Goal: Task Accomplishment & Management: Manage account settings

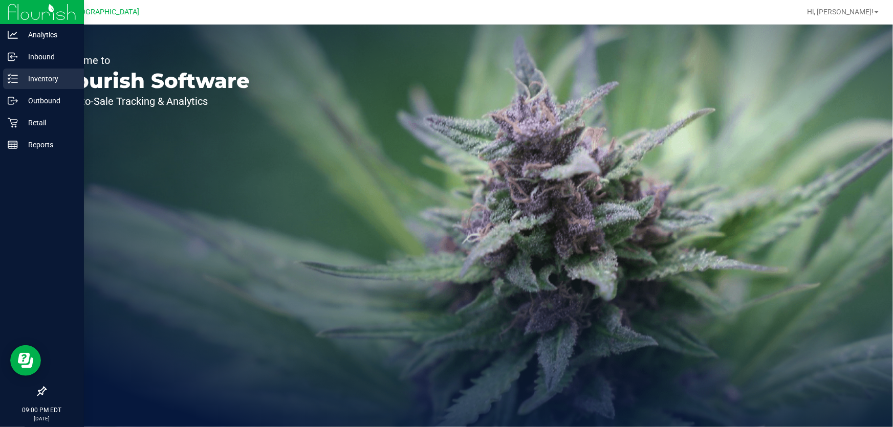
click at [12, 76] on icon at bounding box center [13, 79] width 10 height 10
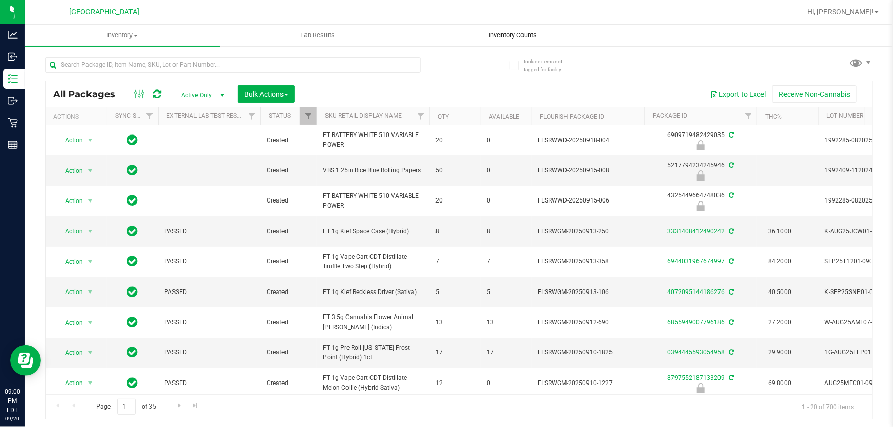
click at [506, 29] on uib-tab-heading "Inventory Counts" at bounding box center [513, 35] width 194 height 20
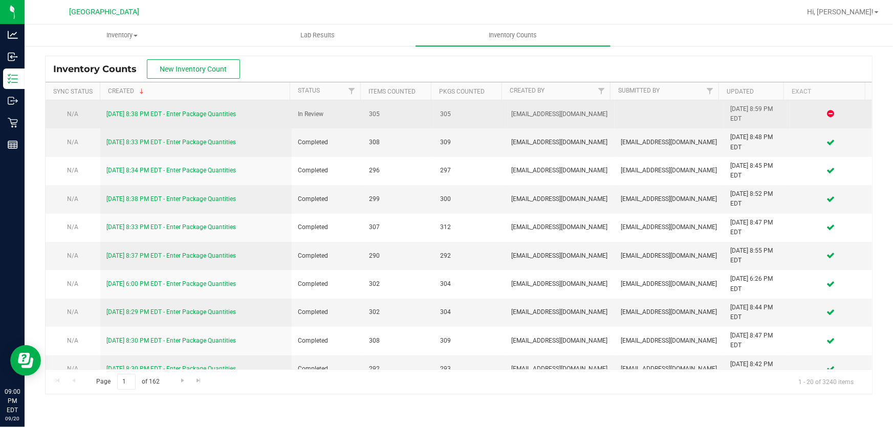
click at [197, 116] on link "[DATE] 8:38 PM EDT - Enter Package Quantities" at bounding box center [170, 114] width 129 height 7
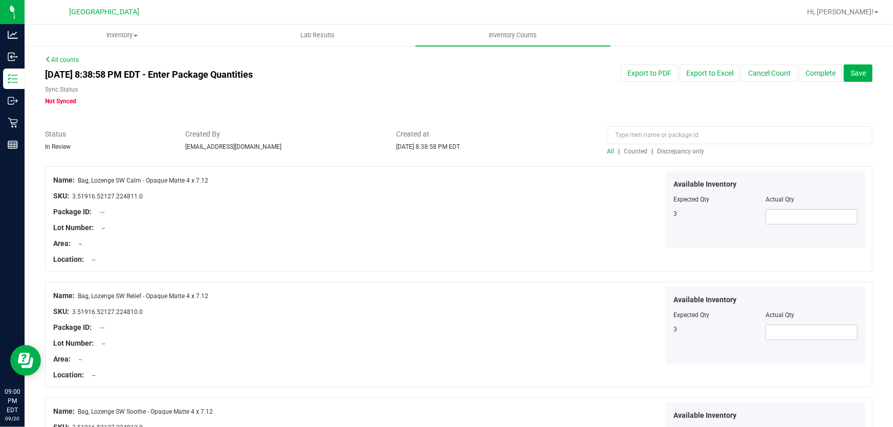
click at [670, 153] on span "Discrepancy only" at bounding box center [680, 151] width 47 height 7
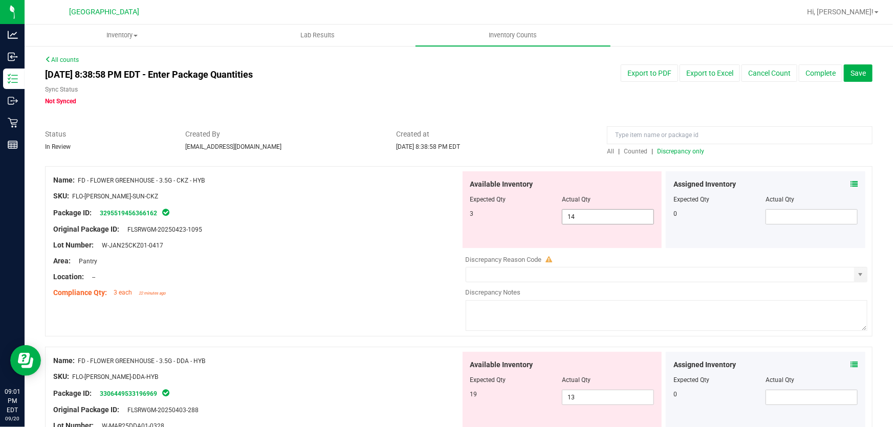
click at [581, 215] on span "14 14" at bounding box center [608, 216] width 92 height 15
click at [581, 215] on input "14" at bounding box center [607, 217] width 91 height 14
type input "3"
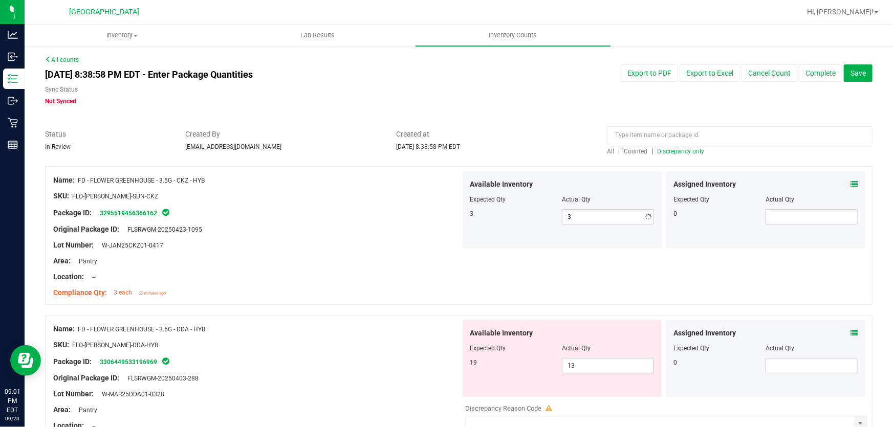
click at [407, 281] on div "Name: FD - FLOWER GREENHOUSE - 3.5G - CKZ - HYB SKU: FLO-[PERSON_NAME]-SUN-CKZ …" at bounding box center [256, 236] width 407 height 130
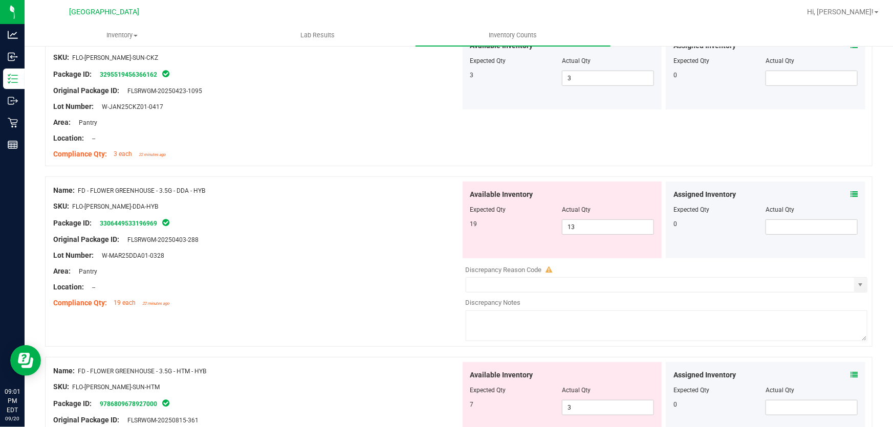
scroll to position [139, 0]
click at [594, 221] on span "13 13" at bounding box center [608, 226] width 92 height 15
click at [594, 221] on input "13" at bounding box center [607, 227] width 91 height 14
type input "19"
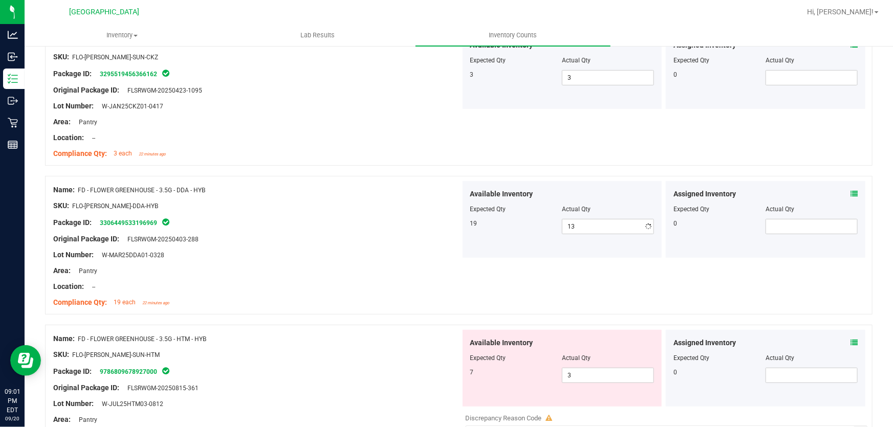
type input "19"
click at [429, 262] on div at bounding box center [256, 262] width 407 height 5
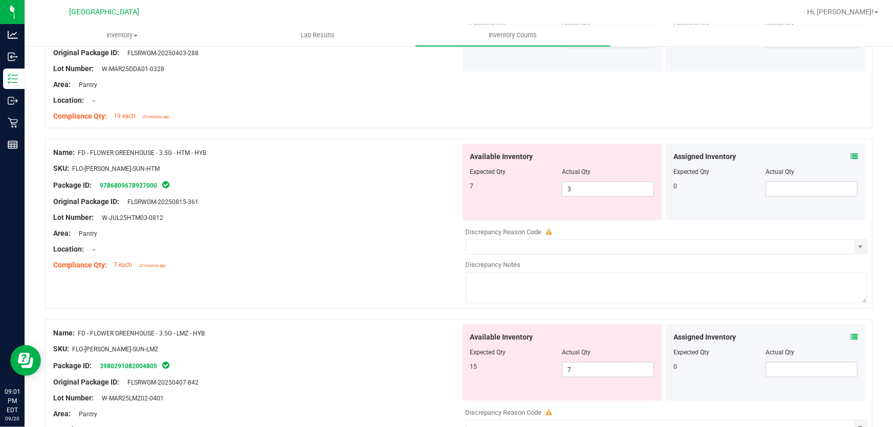
click at [404, 250] on div "Location: --" at bounding box center [256, 249] width 407 height 11
click at [588, 190] on span "3 3" at bounding box center [608, 189] width 92 height 15
click at [588, 190] on input "3" at bounding box center [607, 189] width 91 height 14
type input "7"
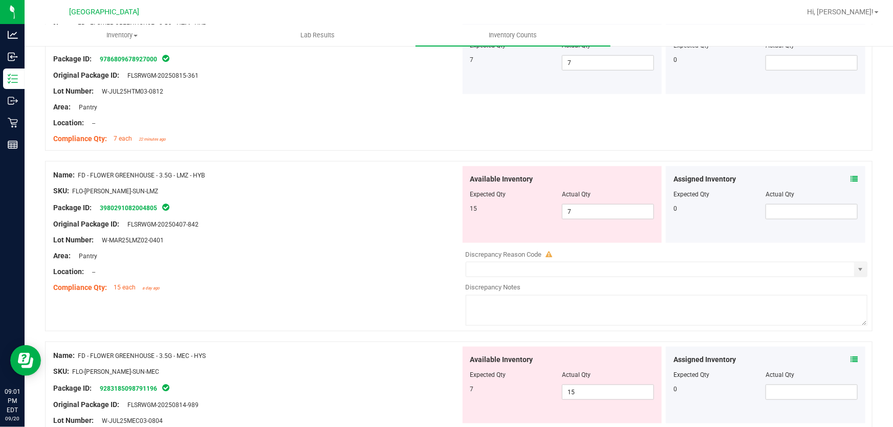
scroll to position [465, 0]
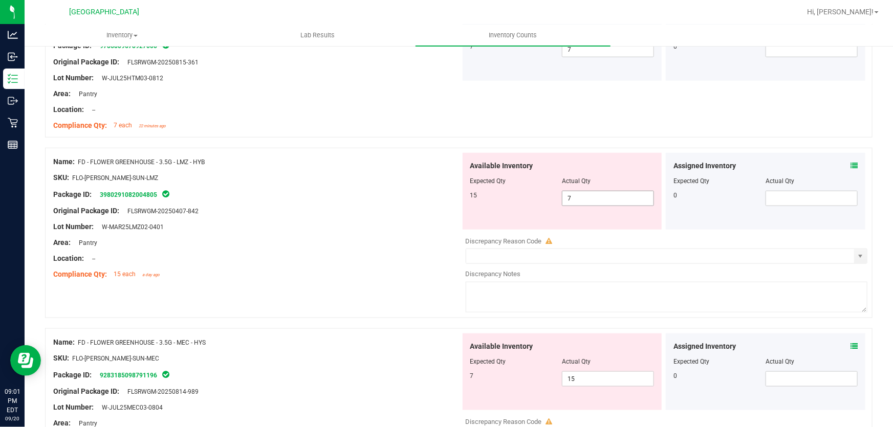
click at [595, 198] on span "7 7" at bounding box center [608, 198] width 92 height 15
click at [595, 198] on input "7" at bounding box center [607, 198] width 91 height 14
type input "15"
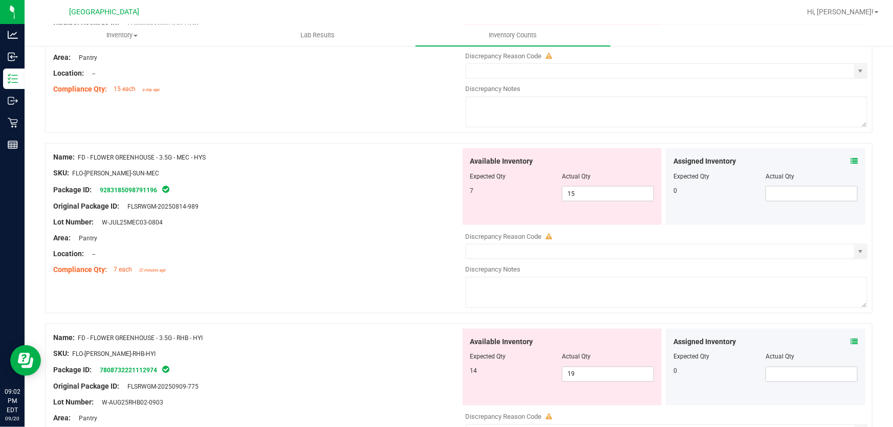
scroll to position [651, 0]
click at [587, 195] on div "Available Inventory Expected Qty Actual Qty 7 15 15" at bounding box center [664, 229] width 407 height 162
type input "15"
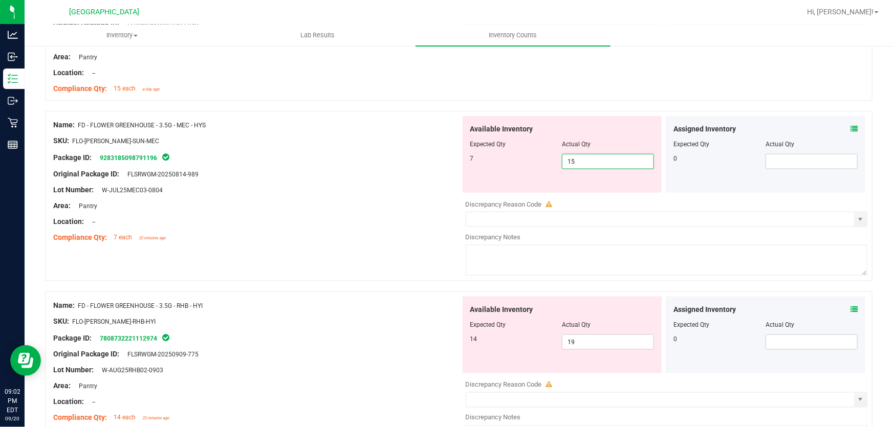
click at [587, 195] on div at bounding box center [667, 196] width 402 height 5
click at [587, 154] on span "15 15" at bounding box center [608, 161] width 92 height 15
click at [587, 155] on input "15" at bounding box center [607, 162] width 91 height 14
type input "7"
click at [319, 315] on div "Name: FD - FLOWER GREENHOUSE - 3.5G - RHB - HYI SKU: FLO-[PERSON_NAME]-RHB-HYI …" at bounding box center [256, 362] width 407 height 130
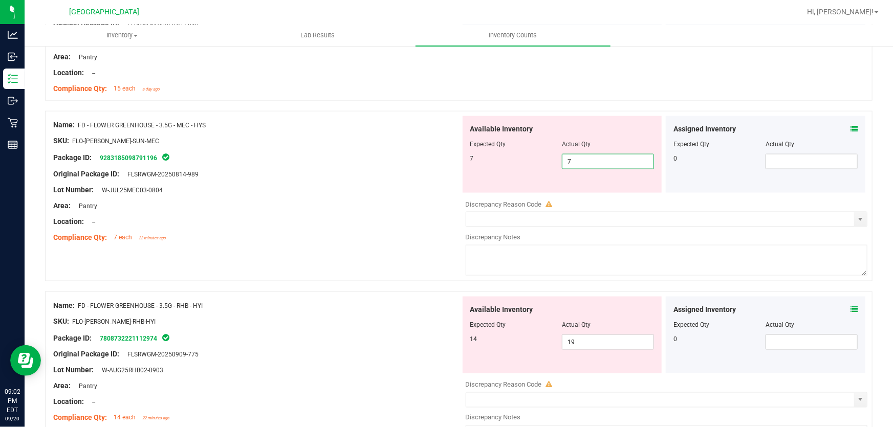
type input "7"
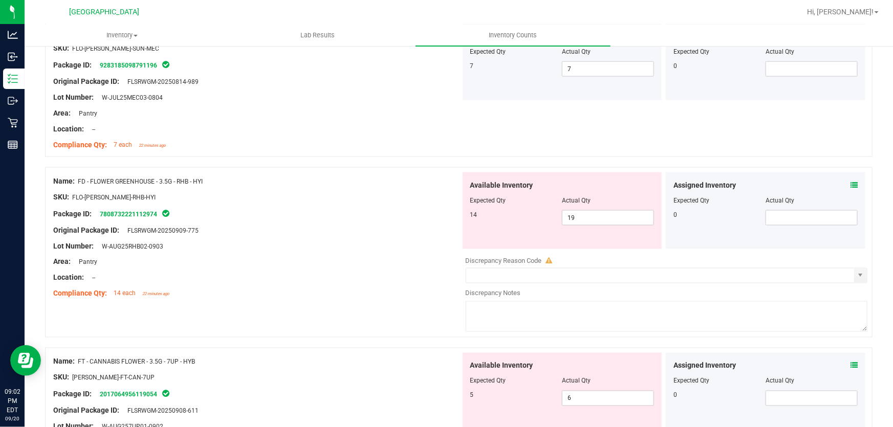
scroll to position [744, 0]
click at [618, 218] on span "19 19" at bounding box center [608, 217] width 92 height 15
click at [618, 218] on input "19" at bounding box center [607, 217] width 91 height 14
type input "14"
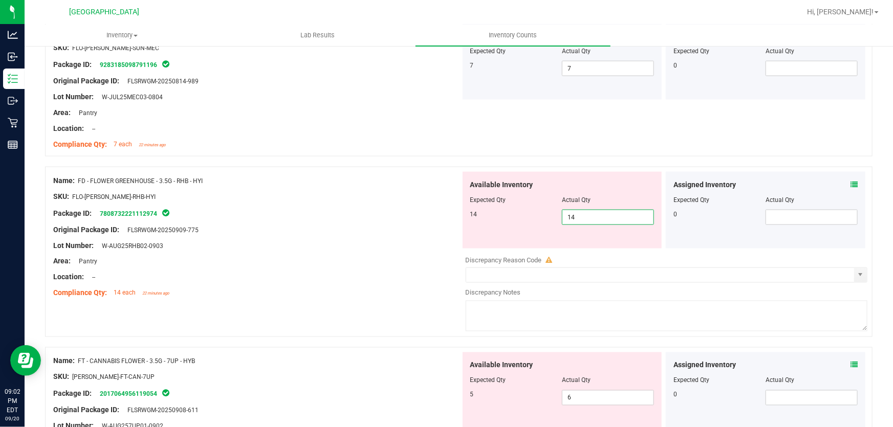
click at [360, 239] on div at bounding box center [256, 237] width 407 height 5
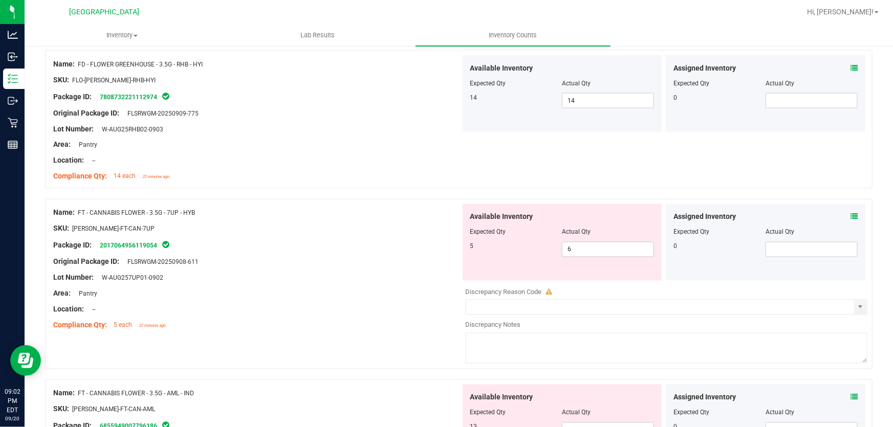
scroll to position [884, 0]
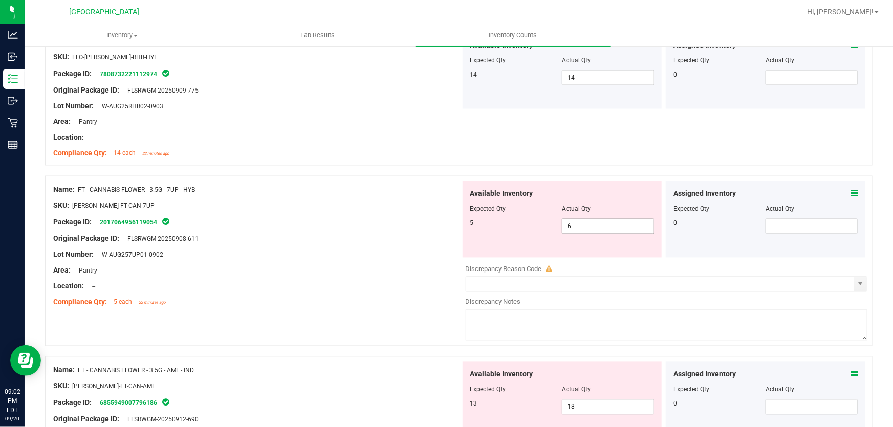
click at [606, 229] on span "6 6" at bounding box center [608, 226] width 92 height 15
click at [0, 0] on input "6" at bounding box center [0, 0] width 0 height 0
type input "5"
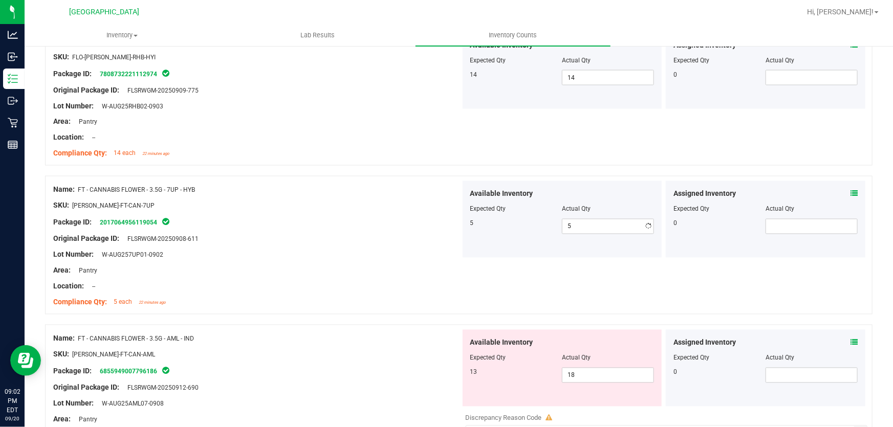
click at [396, 275] on div "Area: Pantry" at bounding box center [256, 271] width 407 height 11
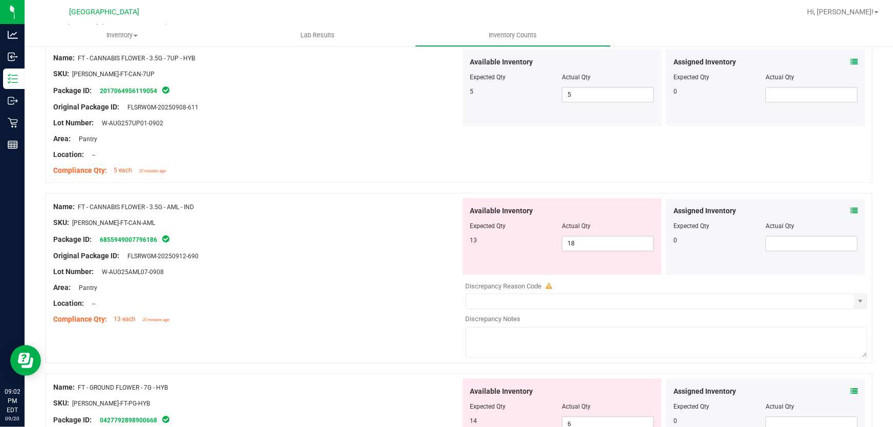
scroll to position [1023, 0]
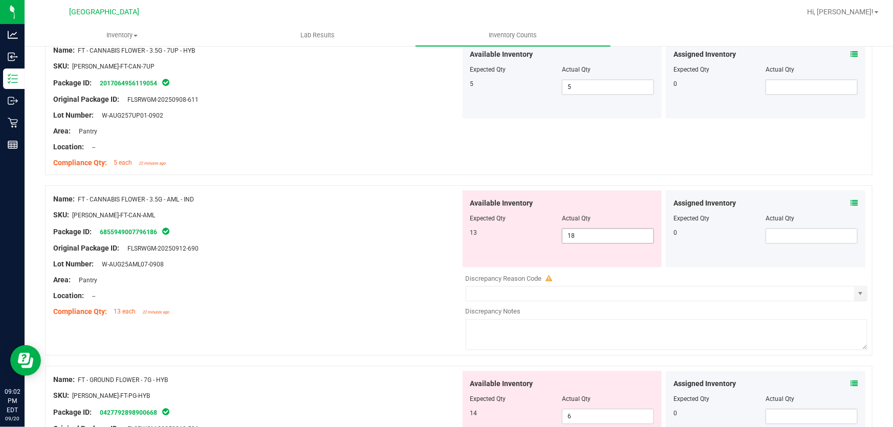
click at [603, 235] on span "18 18" at bounding box center [608, 235] width 92 height 15
click at [603, 235] on input "18" at bounding box center [607, 236] width 91 height 14
type input "13"
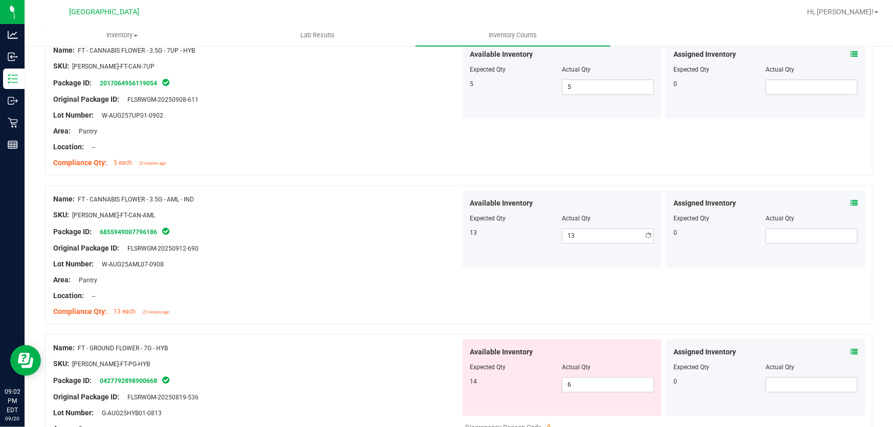
click at [400, 302] on div at bounding box center [256, 303] width 407 height 5
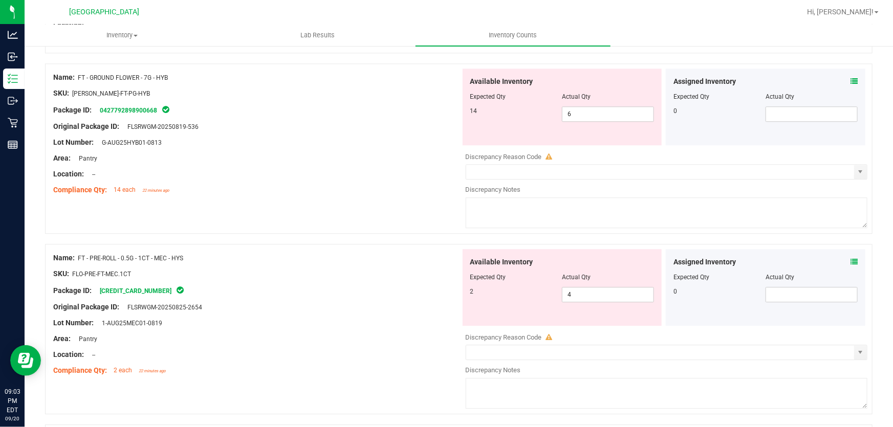
scroll to position [1302, 0]
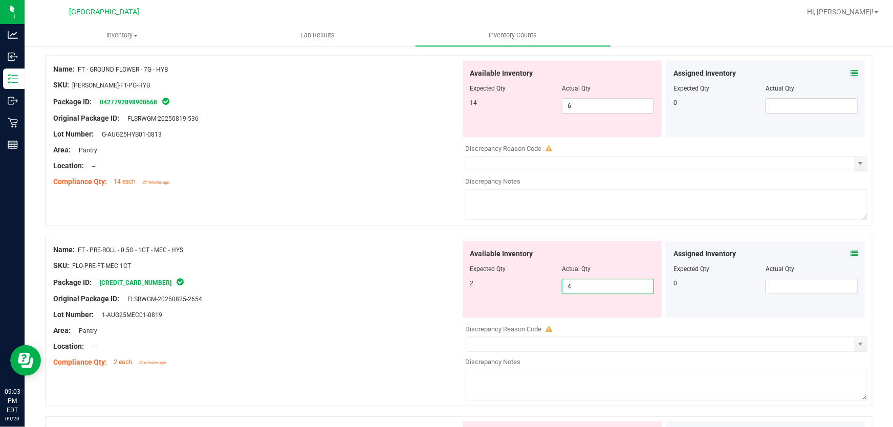
click at [611, 287] on span "4 4" at bounding box center [608, 286] width 92 height 15
click at [611, 287] on input "4" at bounding box center [607, 286] width 91 height 14
type input "2"
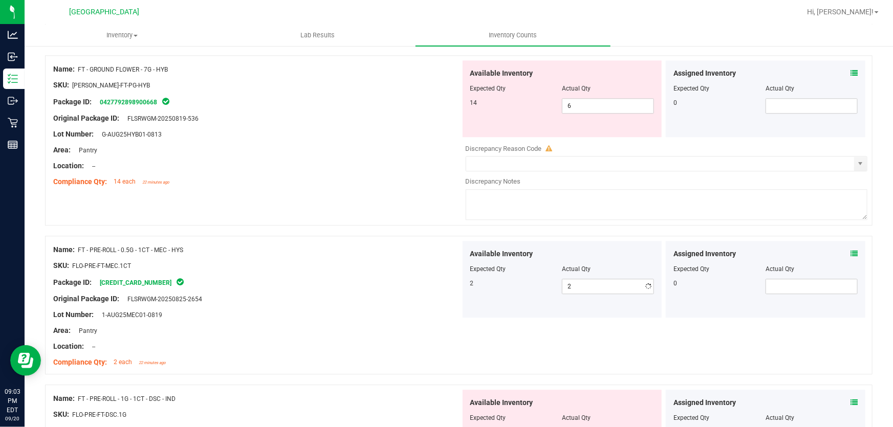
click at [381, 312] on div "Lot Number: 1-AUG25MEC01-0819" at bounding box center [256, 315] width 407 height 11
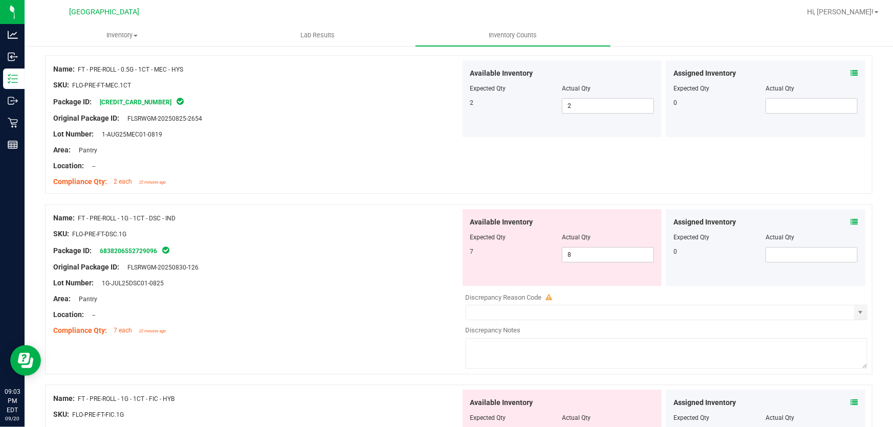
scroll to position [1488, 0]
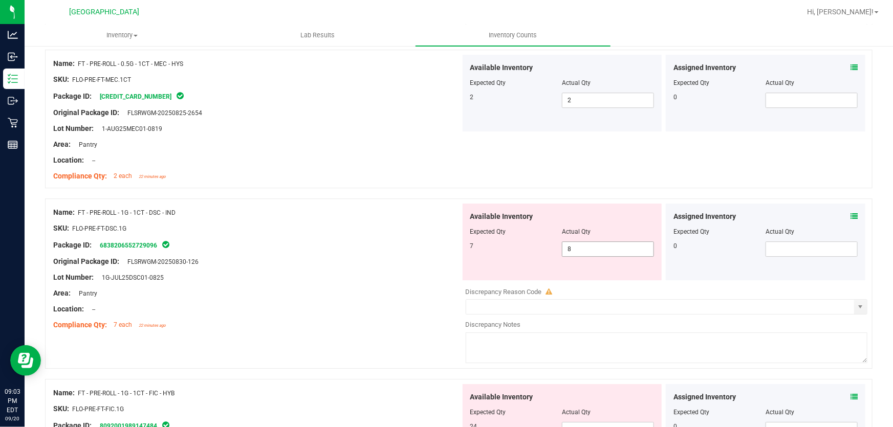
click at [622, 249] on span "8 8" at bounding box center [608, 249] width 92 height 15
click at [622, 249] on input "8" at bounding box center [607, 249] width 91 height 14
type input "7"
click at [330, 280] on div "Lot Number: 1G-JUL25DSC01-0825" at bounding box center [256, 277] width 407 height 11
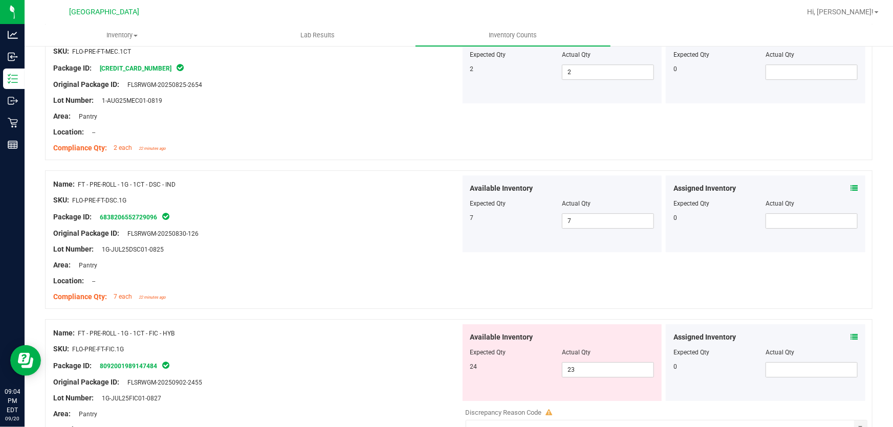
scroll to position [1581, 0]
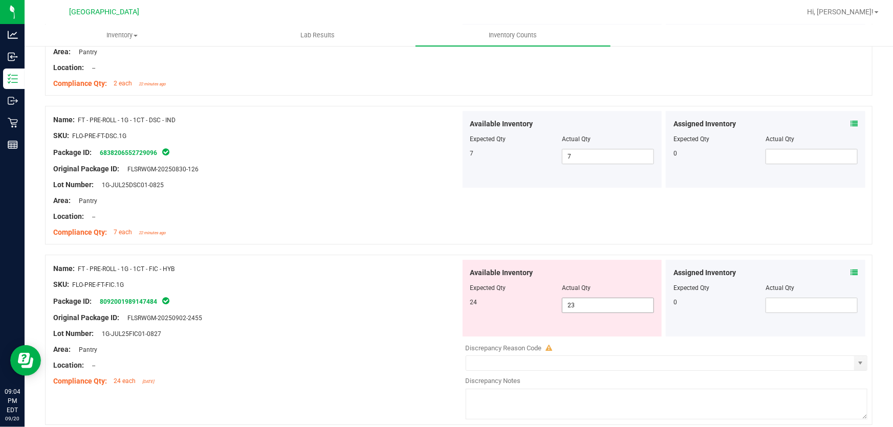
click at [570, 307] on span "23 23" at bounding box center [608, 305] width 92 height 15
click at [570, 307] on input "23" at bounding box center [607, 305] width 91 height 14
type input "24"
click at [385, 323] on div at bounding box center [256, 325] width 407 height 5
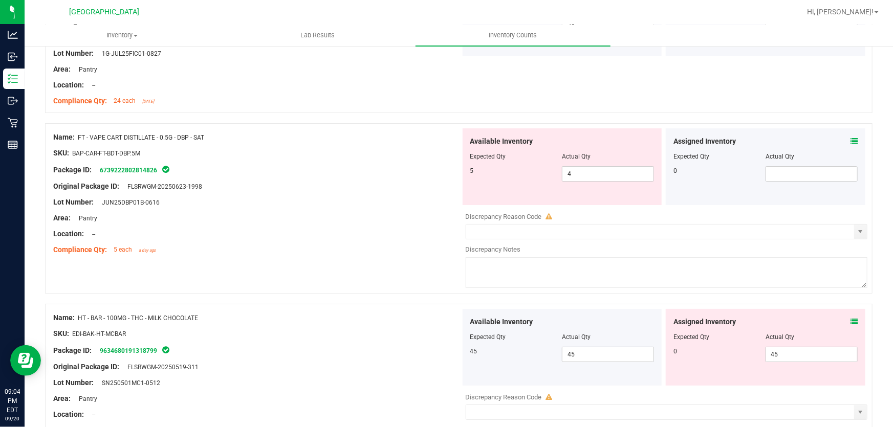
scroll to position [1907, 0]
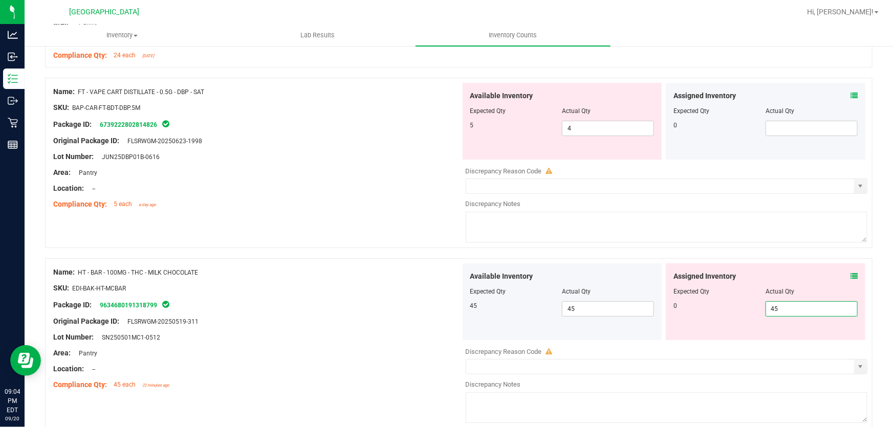
click at [793, 306] on span "45 45" at bounding box center [811, 308] width 92 height 15
type input "4"
type input "0"
click at [304, 332] on div "Lot Number: SN250501MC1-0512" at bounding box center [256, 337] width 407 height 11
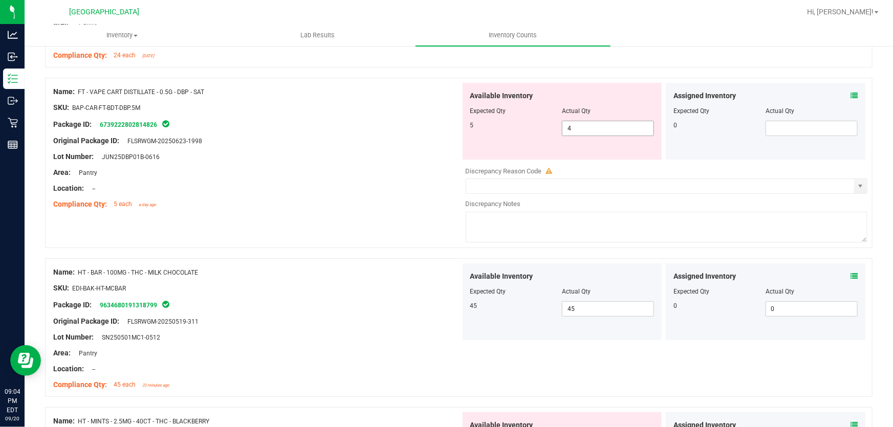
click at [578, 132] on span "4 4" at bounding box center [608, 128] width 92 height 15
type input "5"
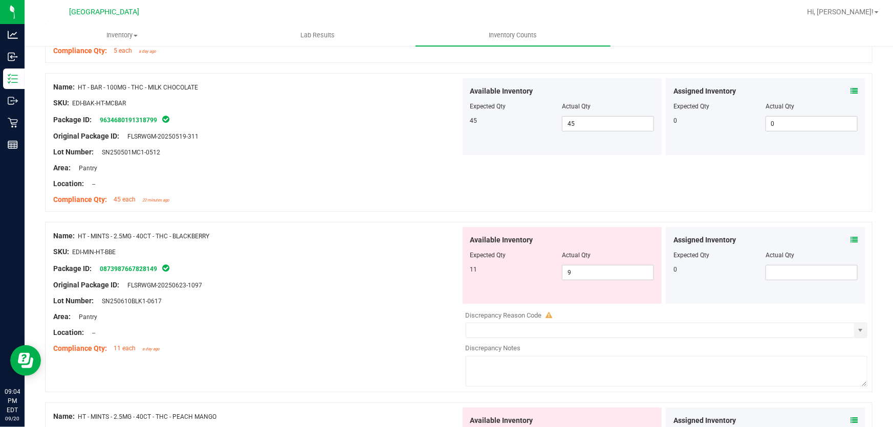
scroll to position [2139, 0]
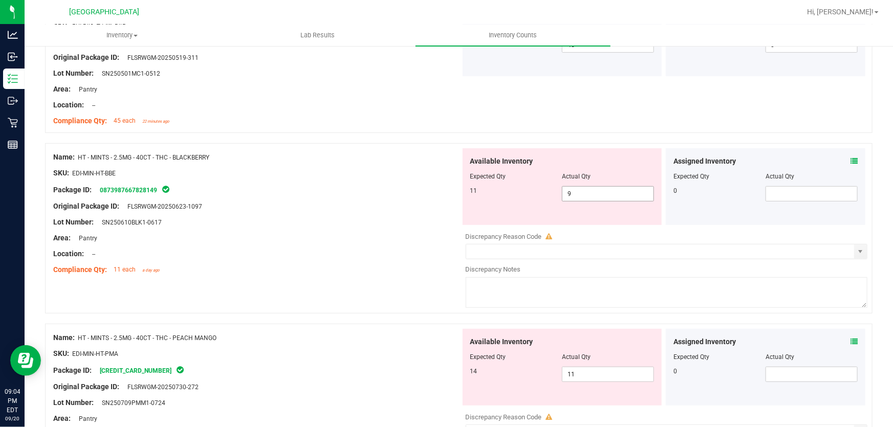
click at [606, 198] on span "9 9" at bounding box center [608, 193] width 92 height 15
click at [606, 198] on input "9" at bounding box center [607, 194] width 91 height 14
type input "11"
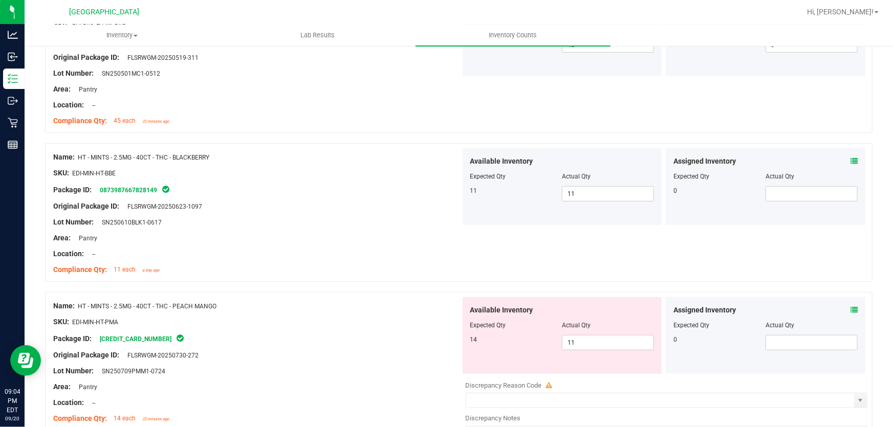
click at [584, 283] on div at bounding box center [458, 287] width 827 height 10
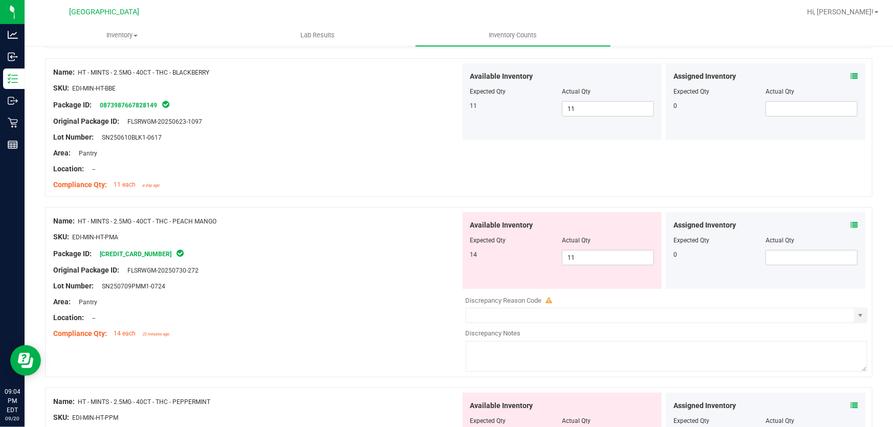
scroll to position [2232, 0]
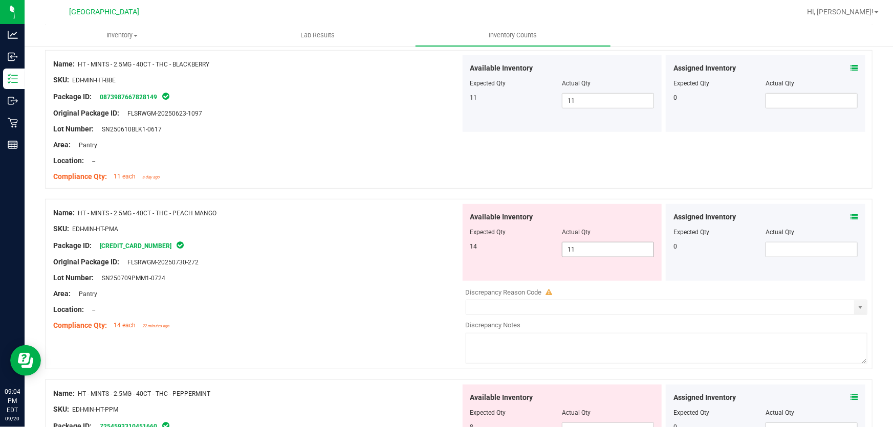
click at [598, 247] on span "11 11" at bounding box center [608, 249] width 92 height 15
click at [0, 0] on input "11" at bounding box center [0, 0] width 0 height 0
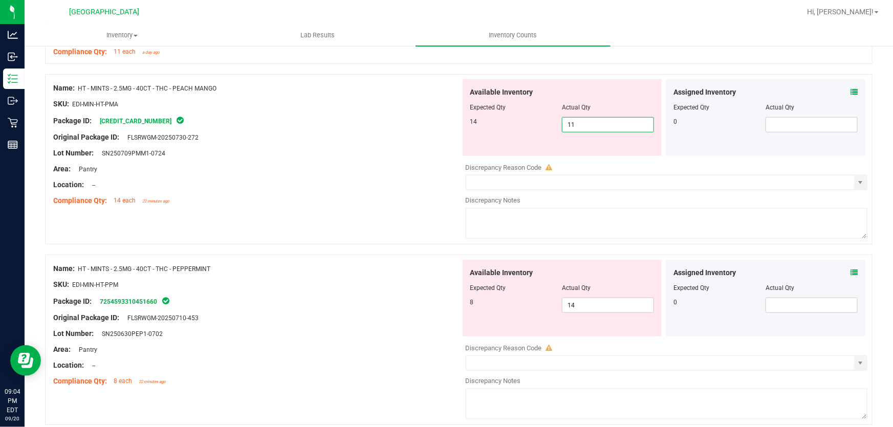
scroll to position [2372, 0]
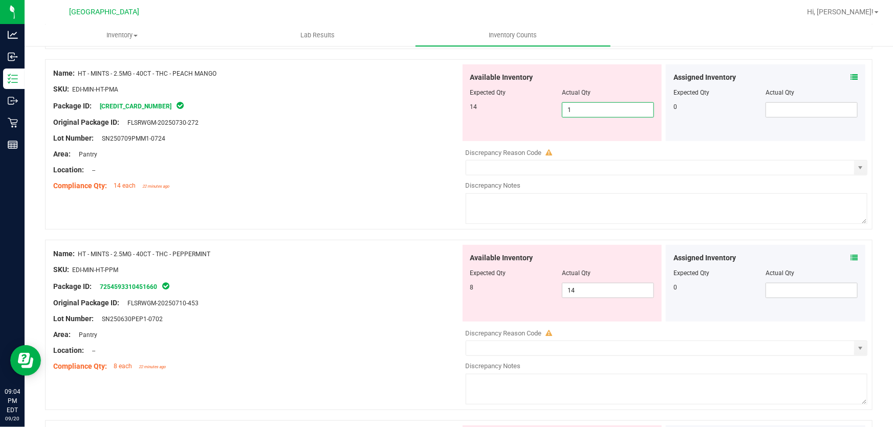
type input "14"
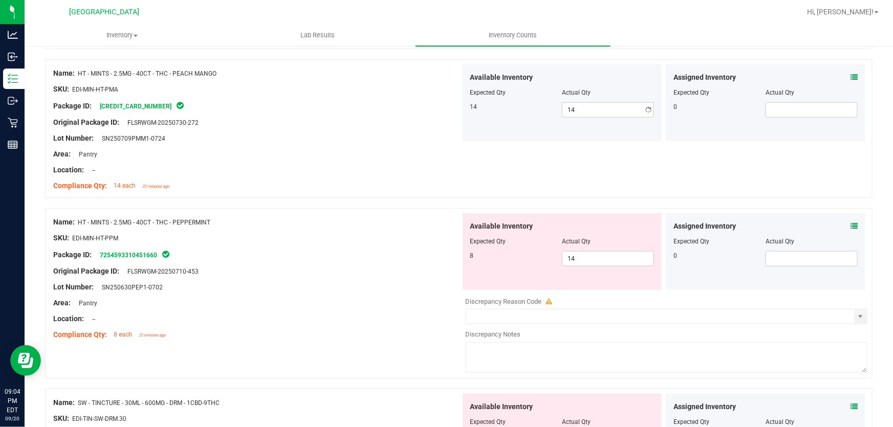
drag, startPoint x: 571, startPoint y: 219, endPoint x: 547, endPoint y: 225, distance: 24.2
click at [596, 252] on span "14 14" at bounding box center [608, 258] width 92 height 15
click at [596, 252] on input "14" at bounding box center [607, 259] width 91 height 14
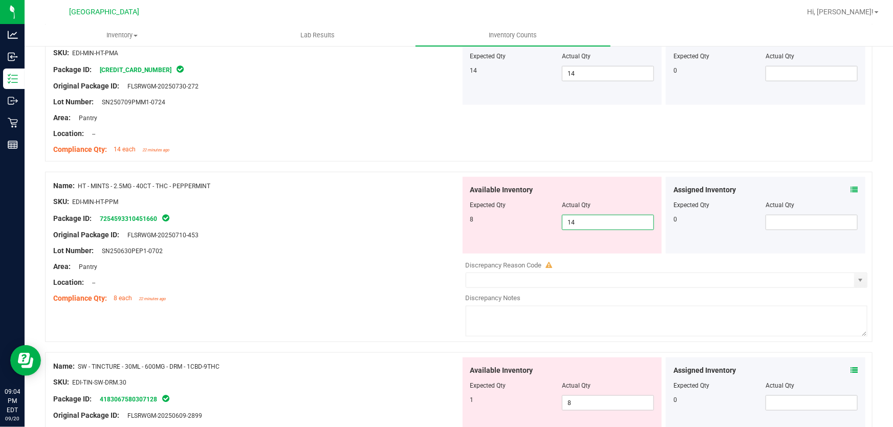
scroll to position [2465, 0]
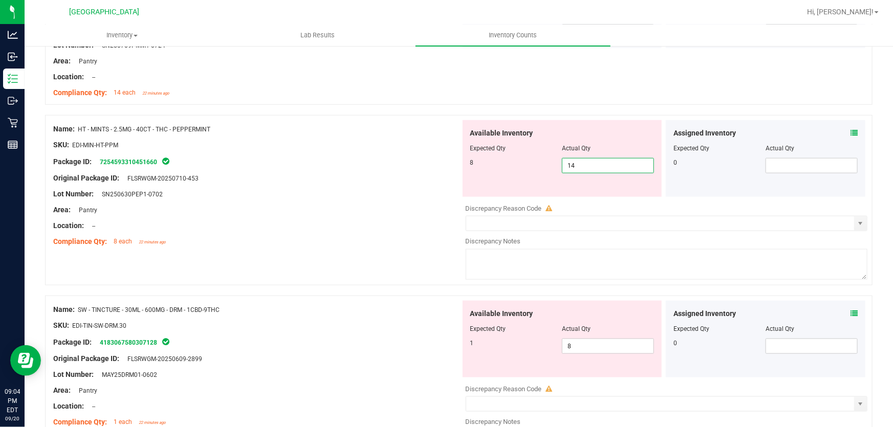
type input "8"
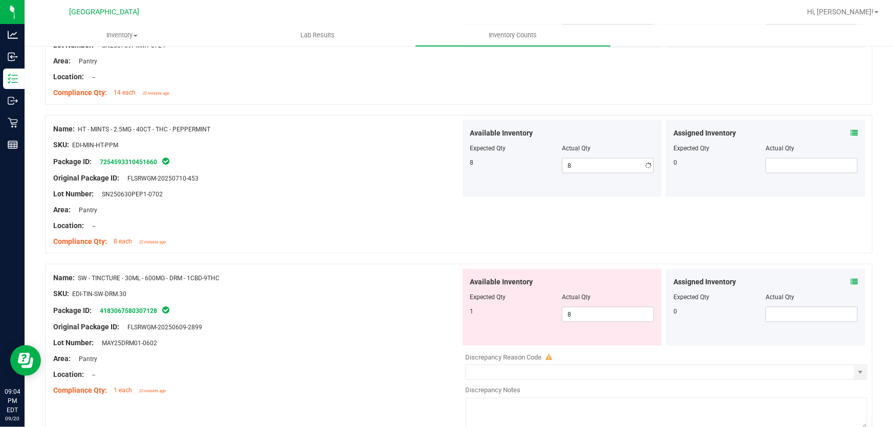
click at [280, 215] on div at bounding box center [256, 217] width 407 height 5
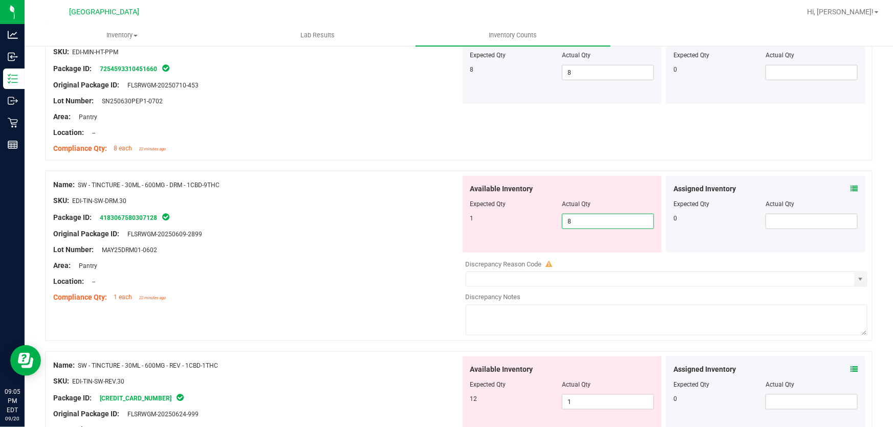
click at [624, 218] on span "8 8" at bounding box center [608, 221] width 92 height 15
click at [624, 218] on input "8" at bounding box center [607, 221] width 91 height 14
type input "1"
click at [200, 298] on div "Compliance Qty: 1 each 22 minutes ago" at bounding box center [256, 297] width 407 height 11
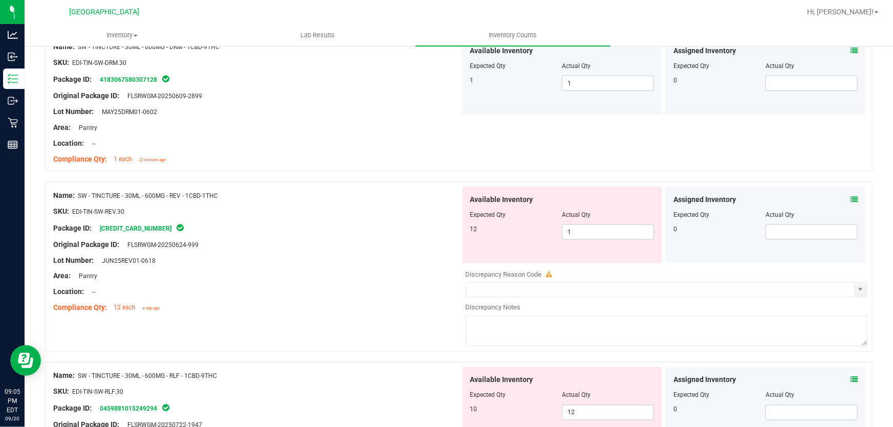
scroll to position [2698, 0]
click at [599, 234] on span "1 1" at bounding box center [608, 231] width 92 height 15
click at [599, 234] on input "1" at bounding box center [607, 231] width 91 height 14
type input "12"
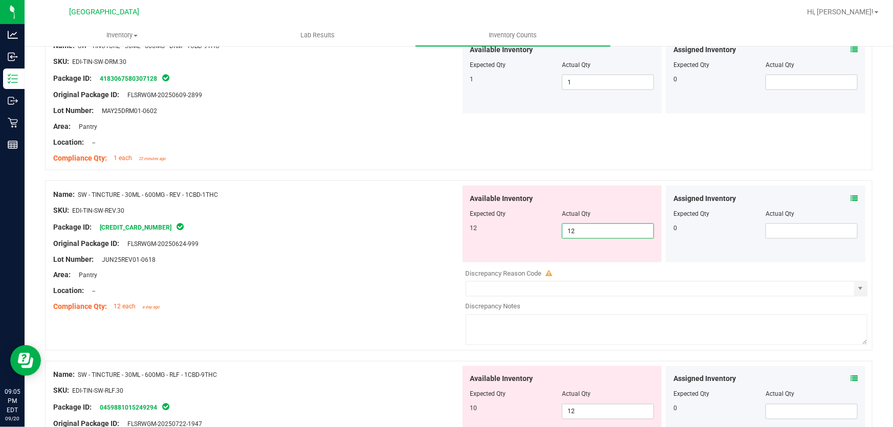
click at [359, 298] on div at bounding box center [256, 299] width 407 height 5
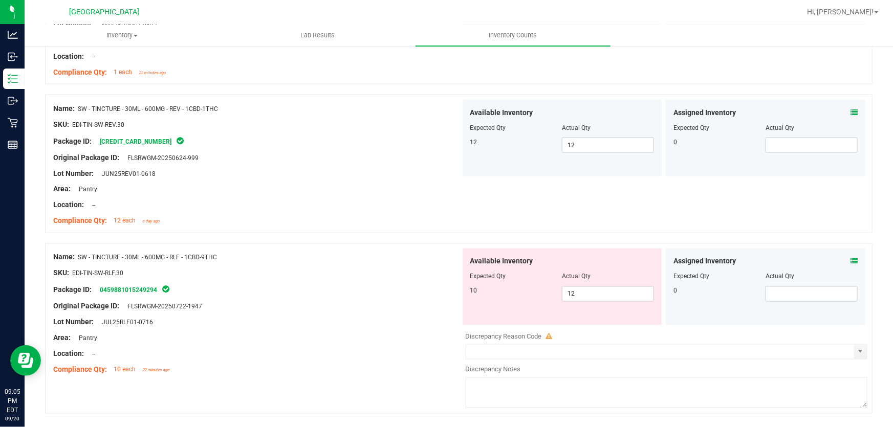
scroll to position [2791, 0]
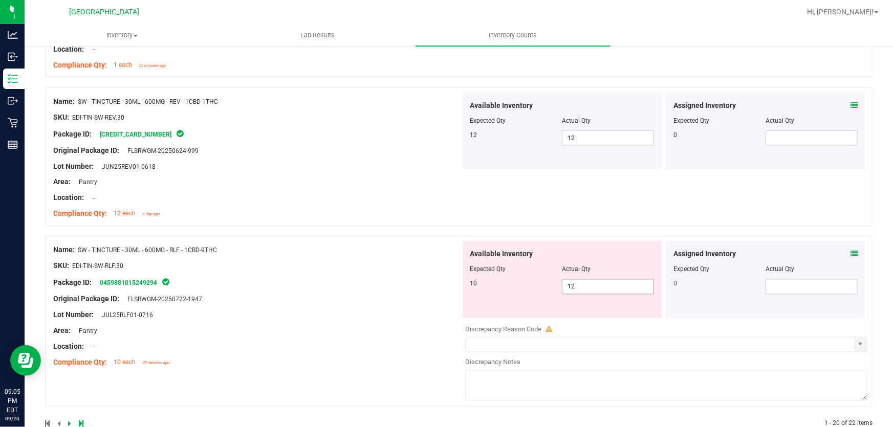
click at [586, 289] on span "12 12" at bounding box center [608, 286] width 92 height 15
click at [0, 0] on input "12" at bounding box center [0, 0] width 0 height 0
type input "10"
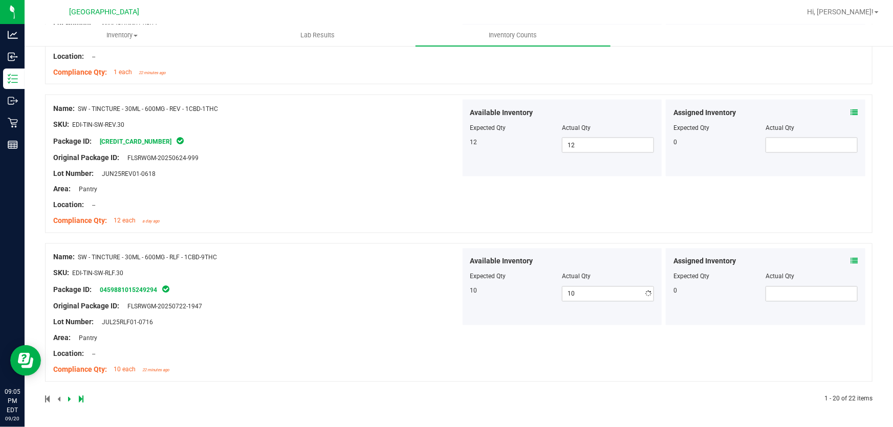
click at [358, 273] on ng-container "SKU: EDI-TIN-SW-RLF.30" at bounding box center [256, 276] width 407 height 16
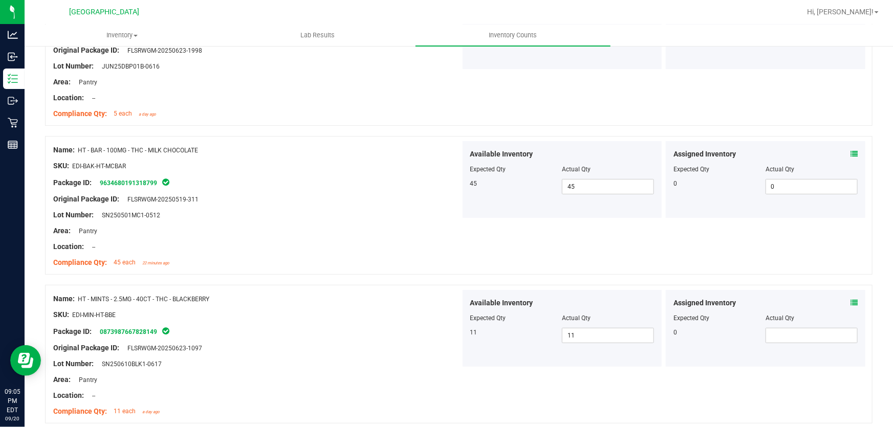
scroll to position [0, 0]
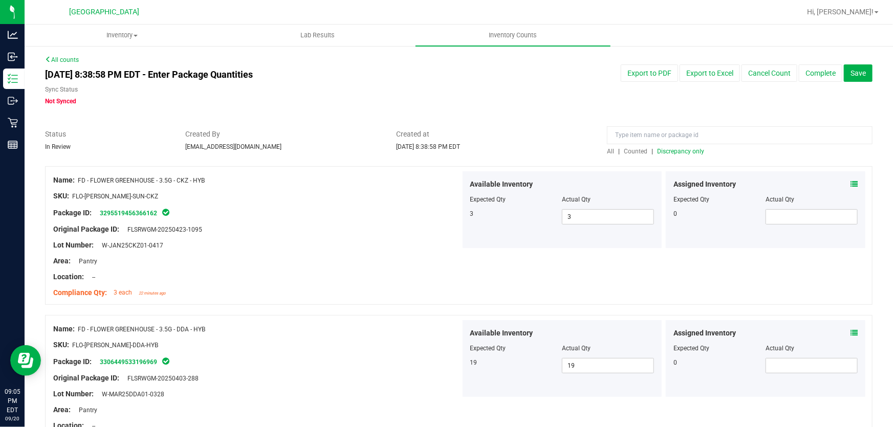
click at [680, 148] on span "Discrepancy only" at bounding box center [680, 151] width 47 height 7
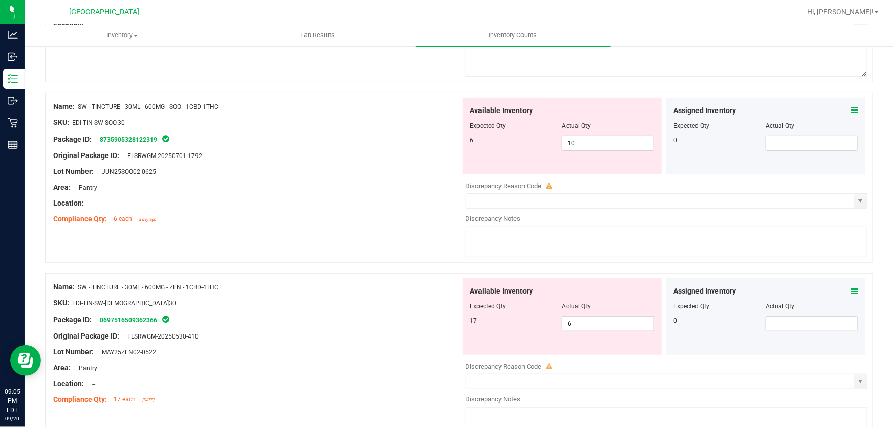
scroll to position [232, 0]
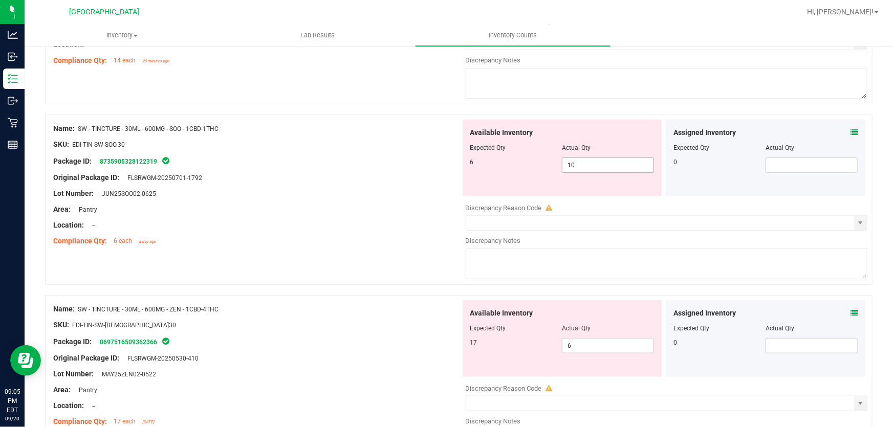
click at [588, 163] on span "10 10" at bounding box center [608, 165] width 92 height 15
click at [588, 163] on input "10" at bounding box center [607, 165] width 91 height 14
type input "6"
click at [378, 252] on div "Name: SW - TINCTURE - 30ML - 600MG - SOO - 1CBD-1THC SKU: EDI-TIN-SW-SOO.30 Pac…" at bounding box center [458, 205] width 827 height 181
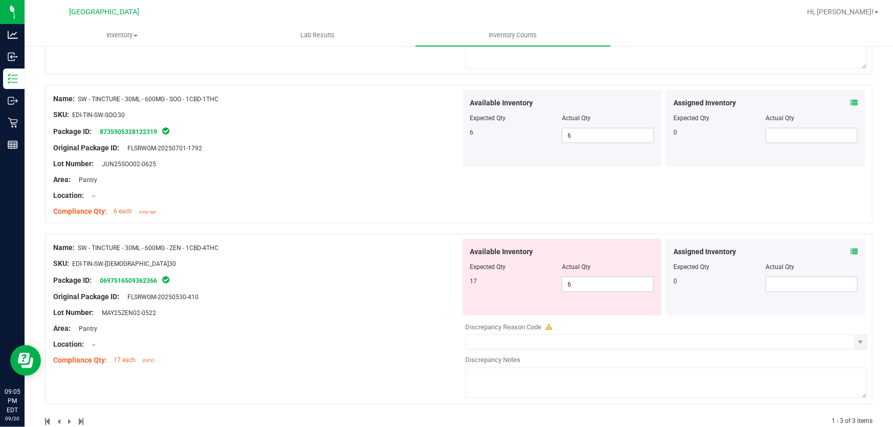
scroll to position [279, 0]
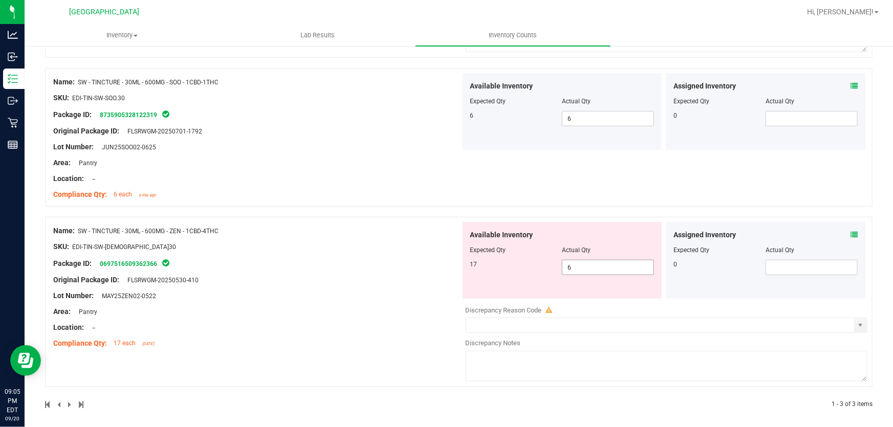
click at [605, 270] on span "6 6" at bounding box center [608, 267] width 92 height 15
click at [0, 0] on input "6" at bounding box center [0, 0] width 0 height 0
type input "17"
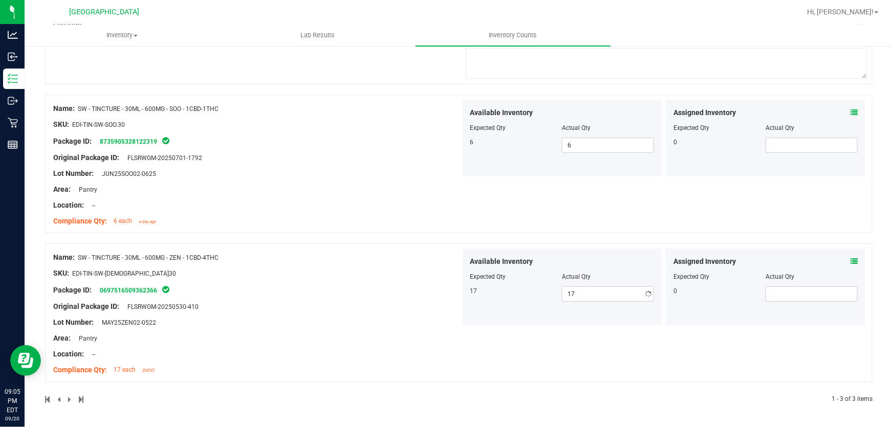
click at [422, 316] on div "Name: SW - TINCTURE - 30ML - 600MG - ZEN - 1CBD-4THC SKU: EDI-TIN-SW-[DEMOGRAPH…" at bounding box center [256, 314] width 407 height 130
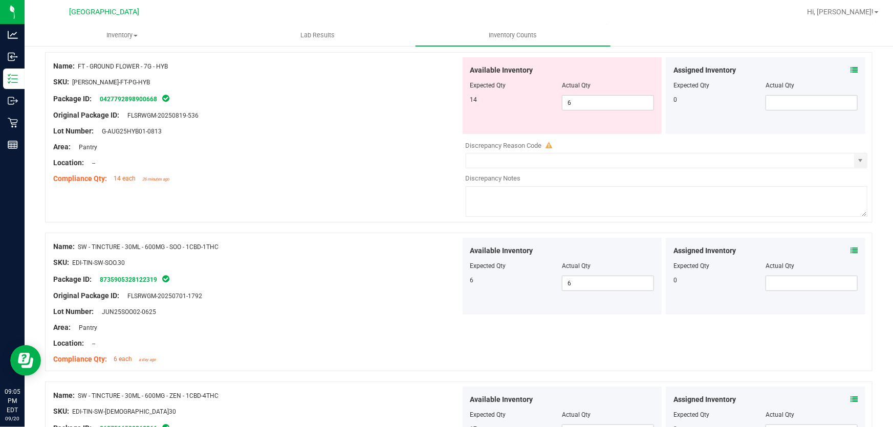
scroll to position [0, 0]
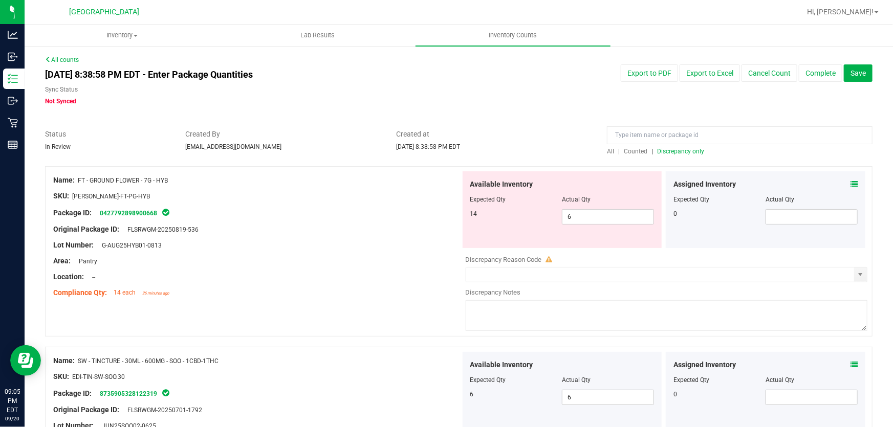
click at [657, 149] on span "Discrepancy only" at bounding box center [680, 151] width 47 height 7
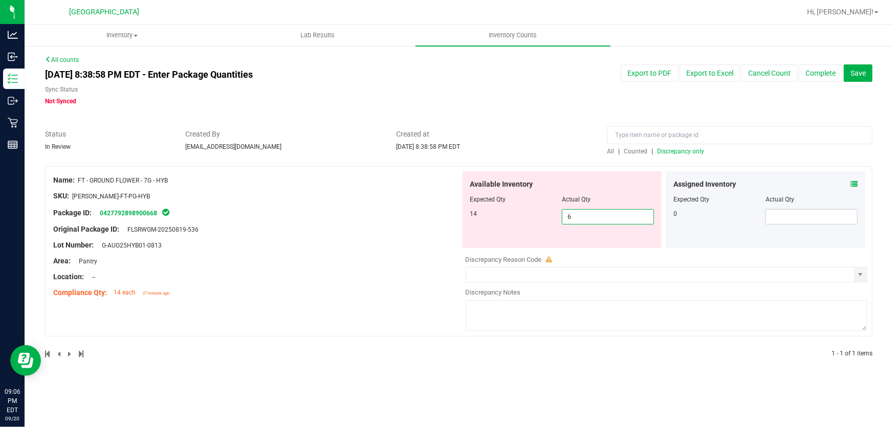
click at [584, 220] on span "6 6" at bounding box center [608, 216] width 92 height 15
click at [584, 220] on input "6" at bounding box center [607, 217] width 91 height 14
type input "14"
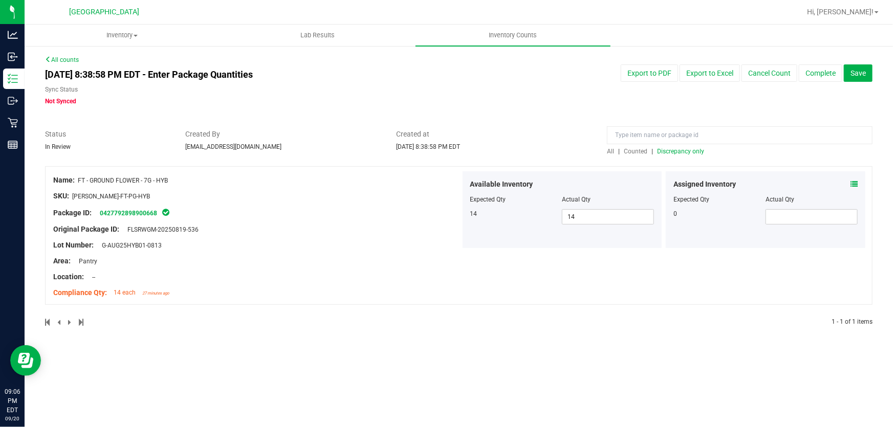
drag, startPoint x: 814, startPoint y: 77, endPoint x: 814, endPoint y: 113, distance: 35.8
click at [814, 113] on div "All counts [DATE] 8:38:58 PM EDT - Enter Package Quantities Sync Status Not Syn…" at bounding box center [458, 197] width 827 height 284
click at [822, 75] on button "Complete" at bounding box center [820, 72] width 43 height 17
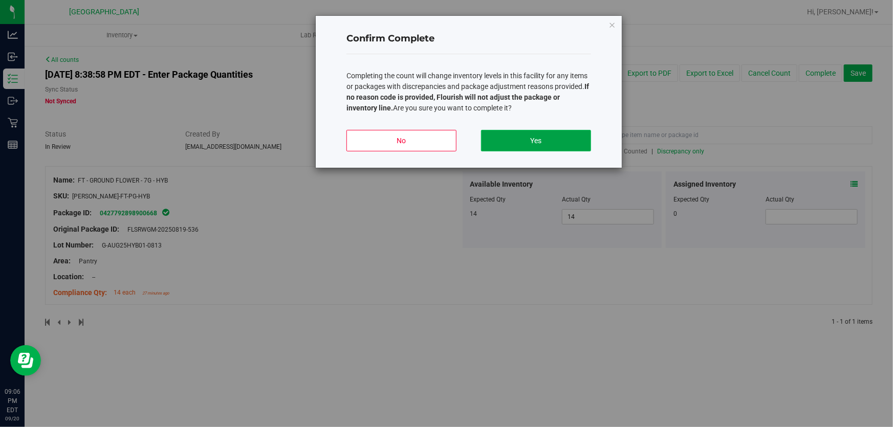
click at [531, 137] on button "Yes" at bounding box center [536, 140] width 110 height 21
